Goal: Navigation & Orientation: Find specific page/section

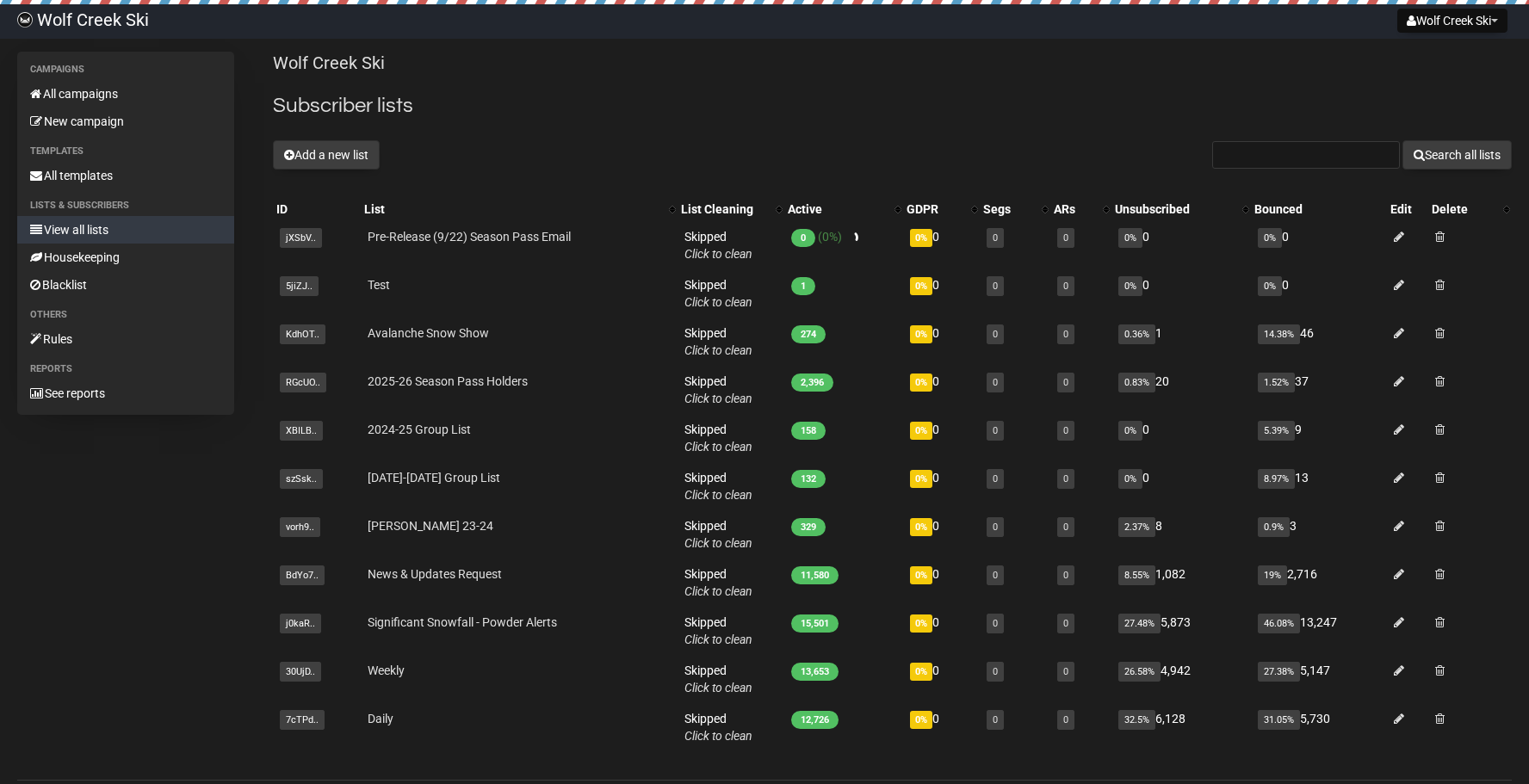
click at [532, 90] on h2 "Subscriber lists" at bounding box center [892, 105] width 1239 height 31
click at [584, 105] on h2 "Subscriber lists" at bounding box center [892, 105] width 1239 height 31
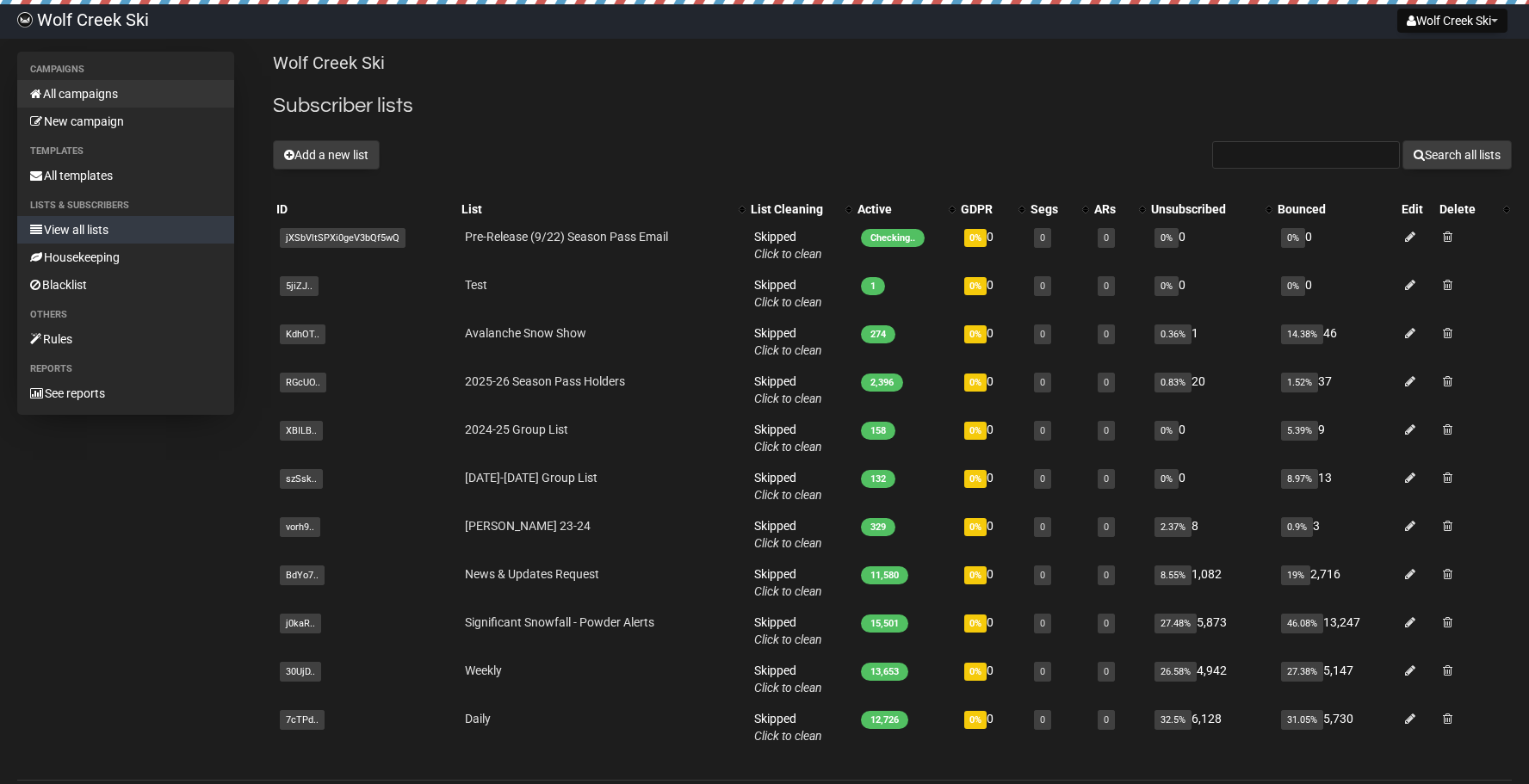
click at [124, 91] on link "All campaigns" at bounding box center [125, 94] width 217 height 28
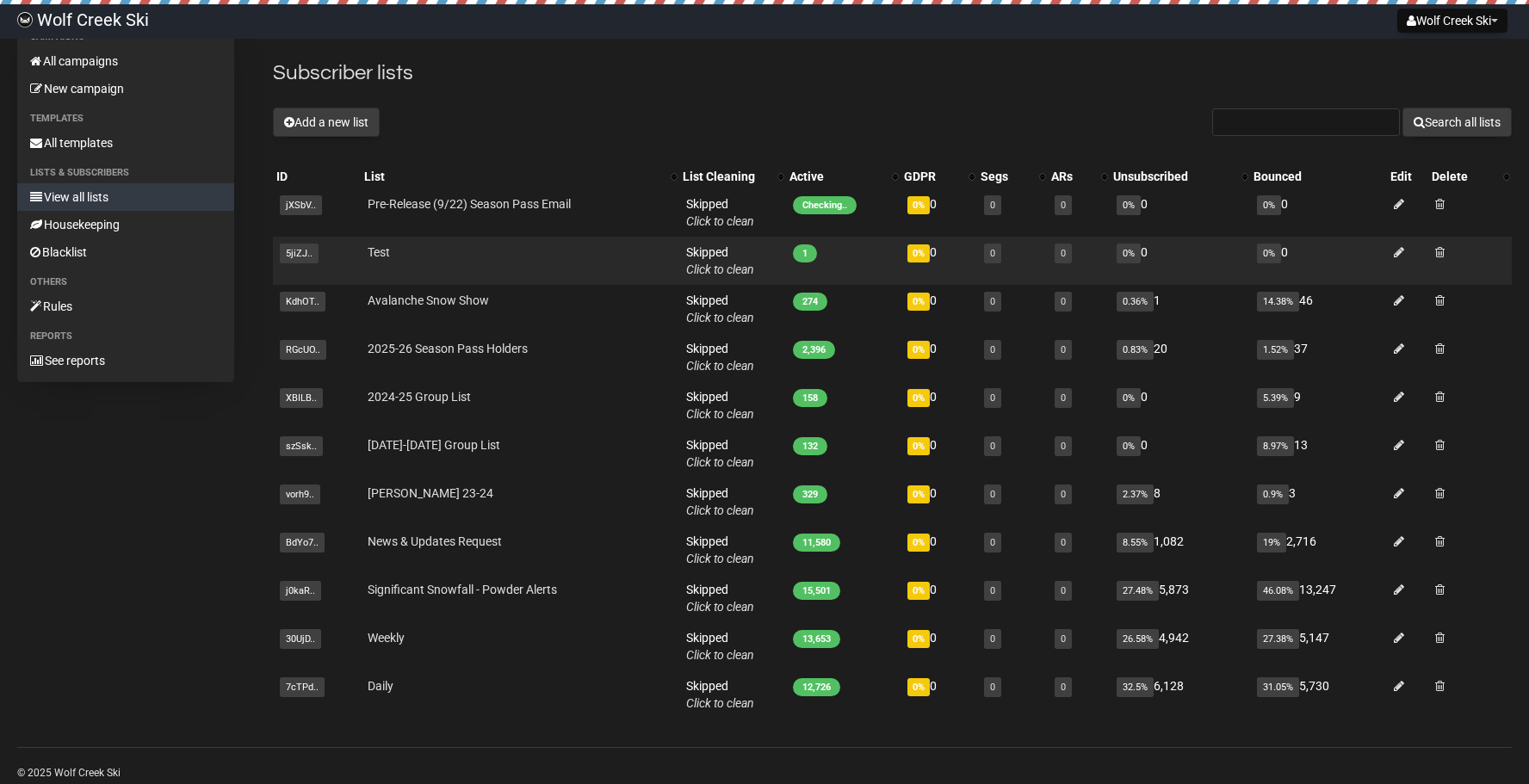
scroll to position [29, 0]
